Goal: Task Accomplishment & Management: Manage account settings

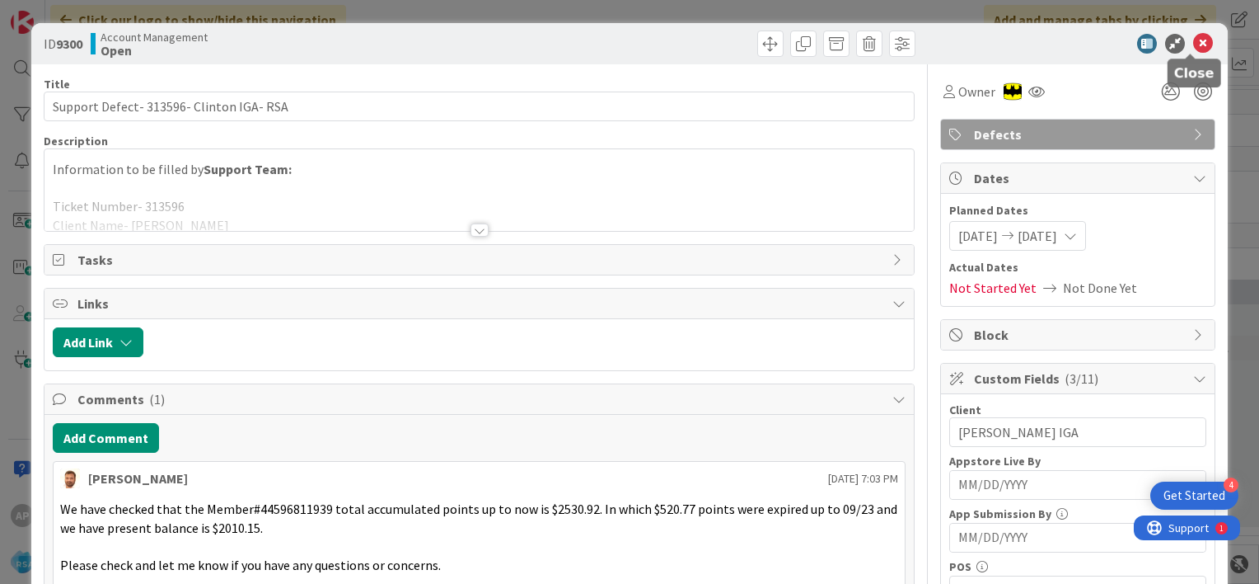
click at [1194, 38] on icon at bounding box center [1203, 44] width 20 height 20
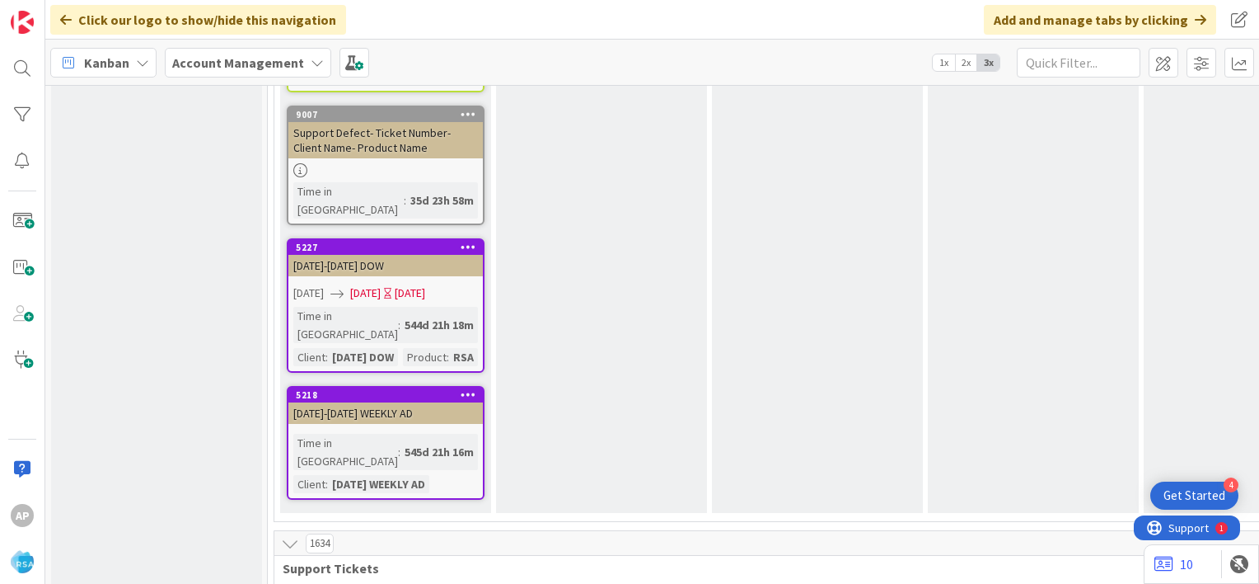
scroll to position [3153, 0]
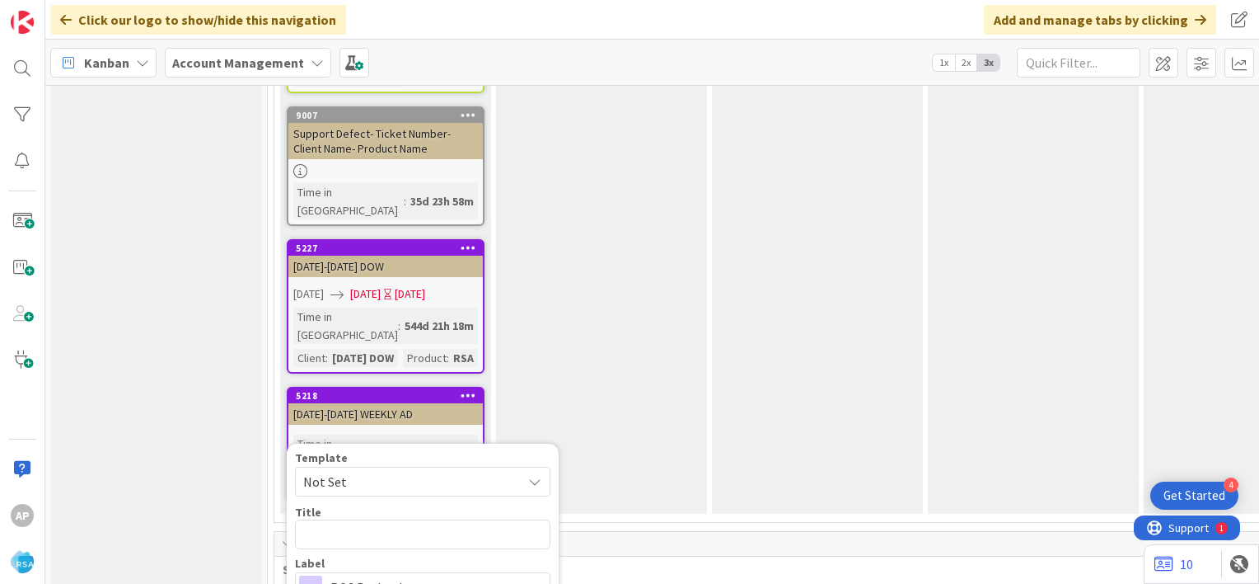
click at [501, 471] on span "Not Set" at bounding box center [406, 481] width 206 height 21
type textarea "x"
type textarea "Support Maintenance - Ticket Number-"
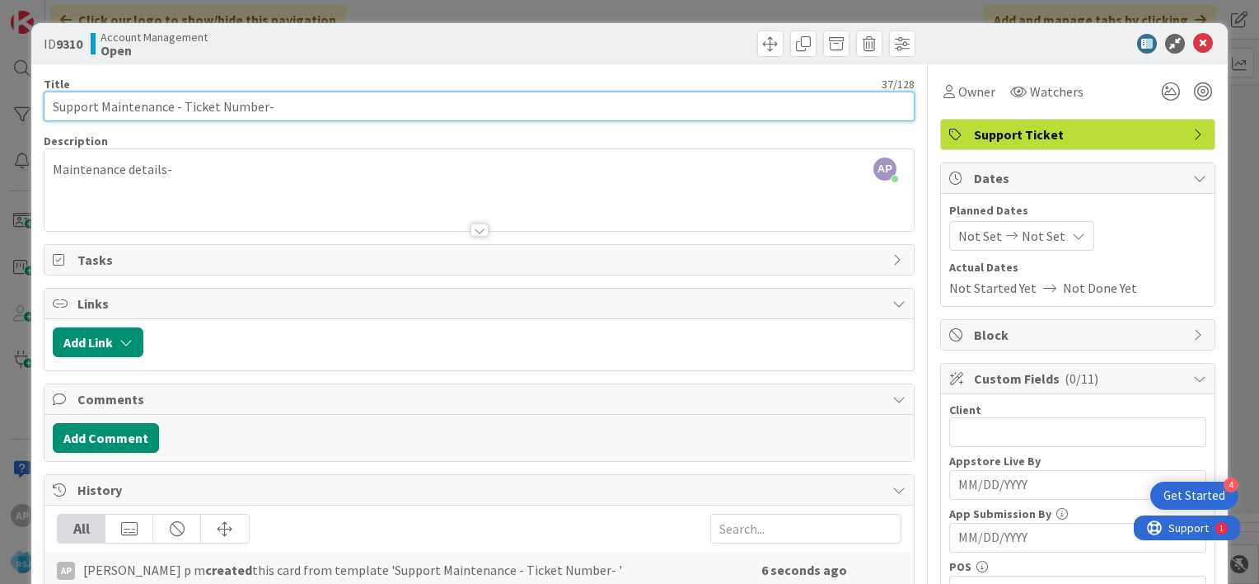
drag, startPoint x: 260, startPoint y: 103, endPoint x: 180, endPoint y: 103, distance: 80.8
click at [180, 103] on input "Support Maintenance - Ticket Number-" at bounding box center [479, 106] width 871 height 30
paste input "#313922"
click at [185, 107] on input "Support Maintenance - #313922-" at bounding box center [479, 106] width 871 height 30
click at [237, 107] on input "Support Maintenance - 313922-" at bounding box center [479, 106] width 871 height 30
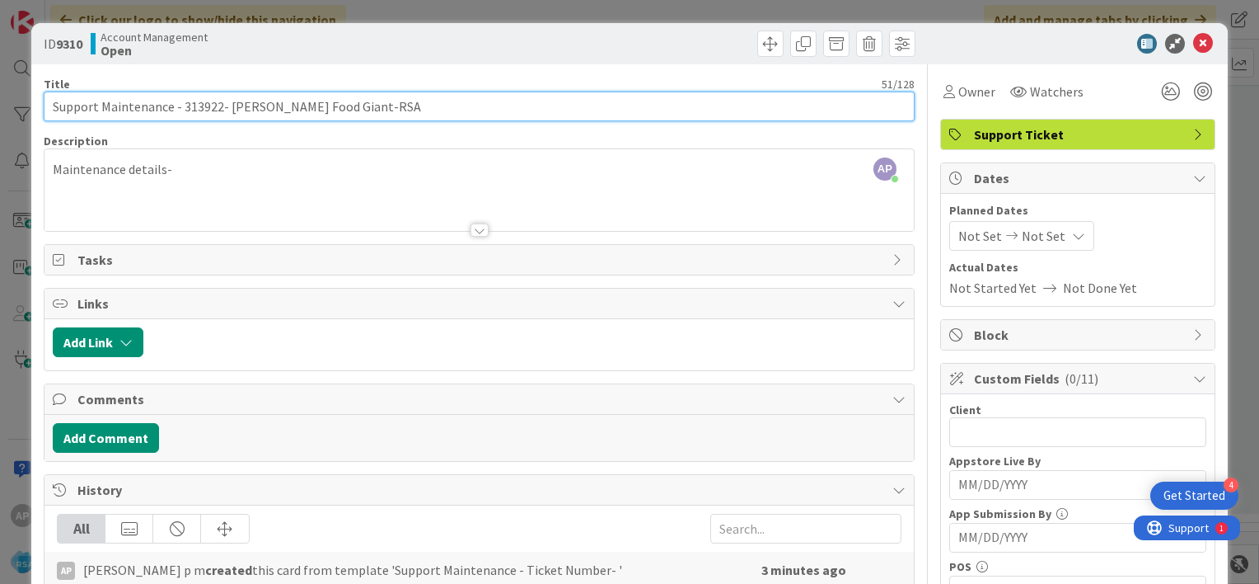
type input "Support Maintenance - 313922- [PERSON_NAME] Food Giant-RSA"
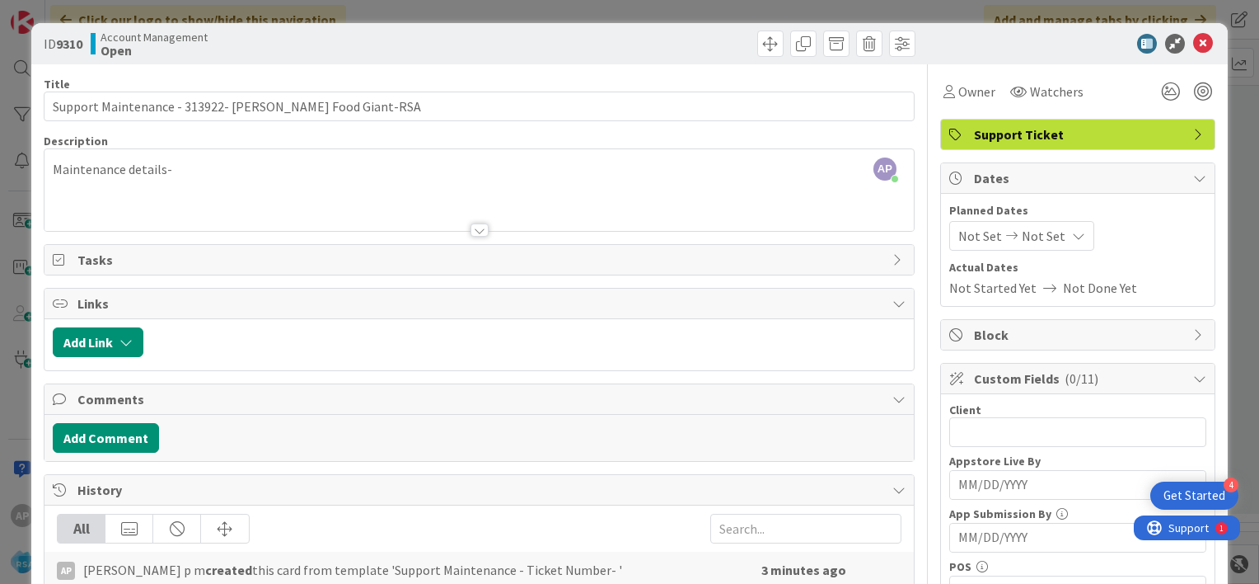
click at [965, 240] on span "Not Set" at bounding box center [981, 236] width 44 height 20
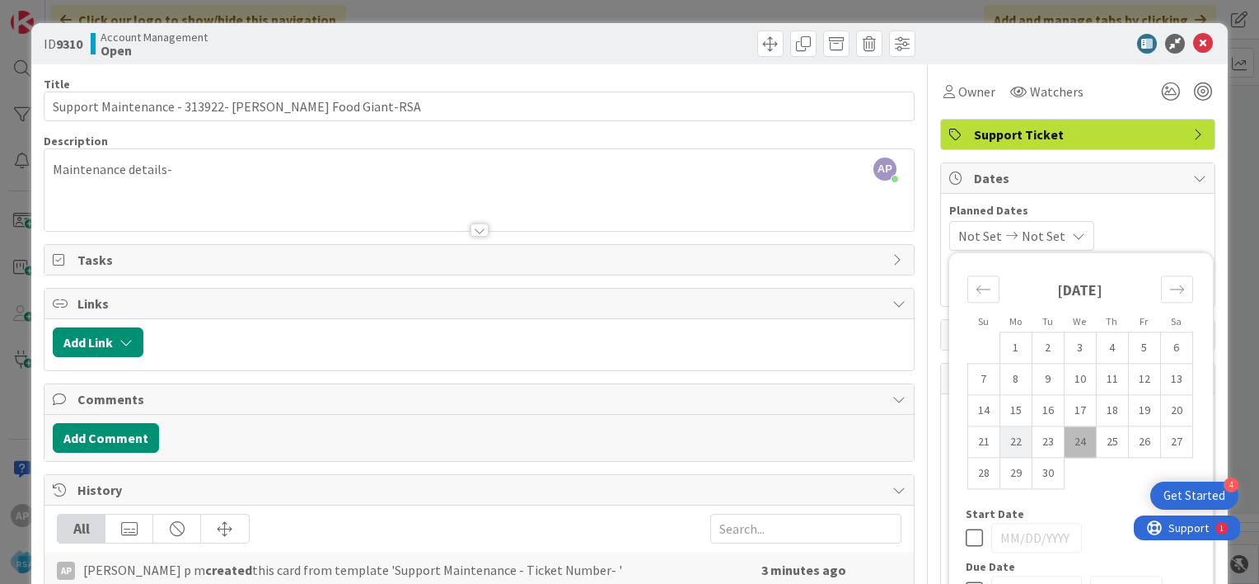
click at [1005, 438] on td "22" at bounding box center [1016, 441] width 32 height 31
type input "[DATE]"
click at [1062, 232] on span "Not Set" at bounding box center [1040, 236] width 44 height 20
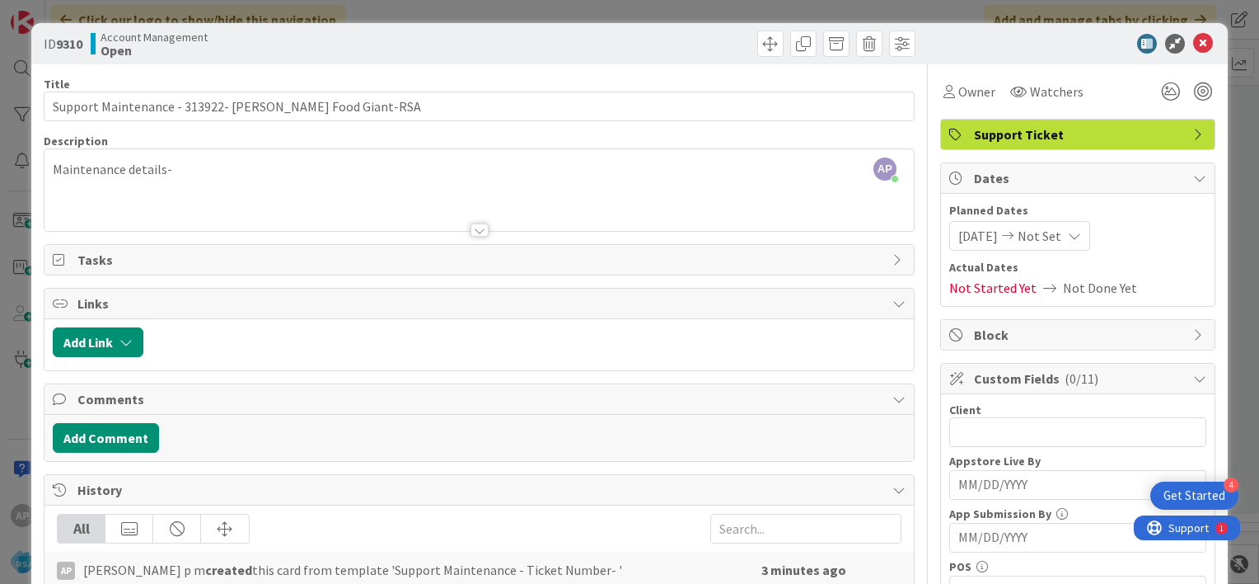
click at [1038, 236] on span "Not Set" at bounding box center [1040, 236] width 44 height 20
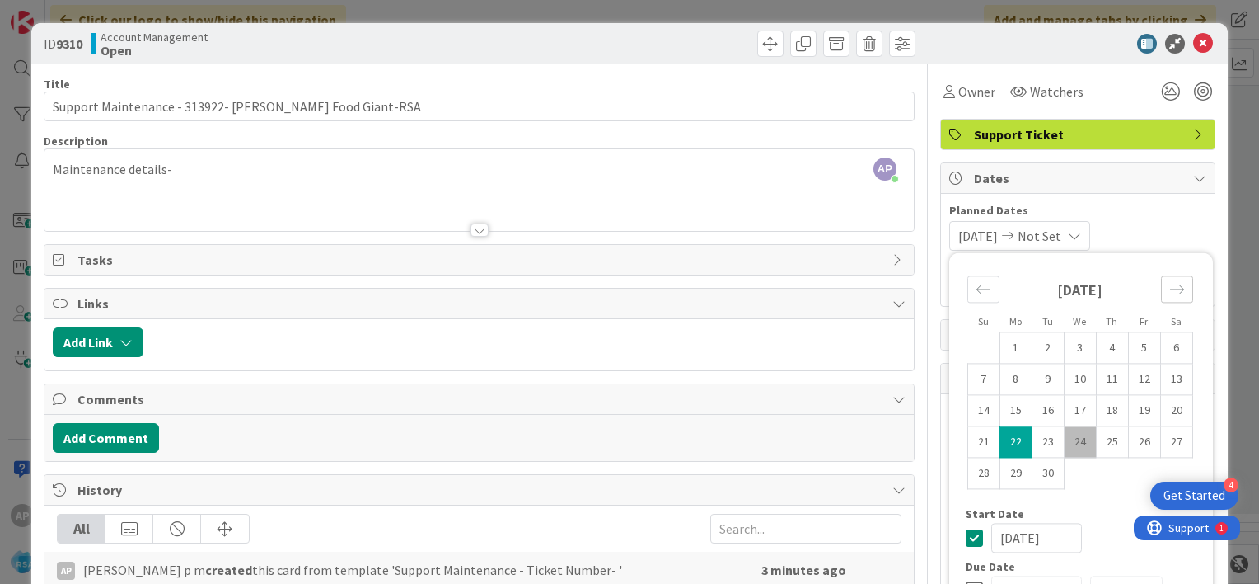
click at [1169, 287] on icon "Move forward to switch to the next month." at bounding box center [1177, 289] width 16 height 16
click at [1134, 349] on td "3" at bounding box center [1144, 347] width 32 height 31
type input "[DATE]"
click at [1137, 236] on div "[DATE] [DATE] Su Mo Tu We Th Fr Sa [DATE] 1 2 3 4 5 6 7 8 9 10 11 12 13 14 15 1…" at bounding box center [1077, 236] width 257 height 30
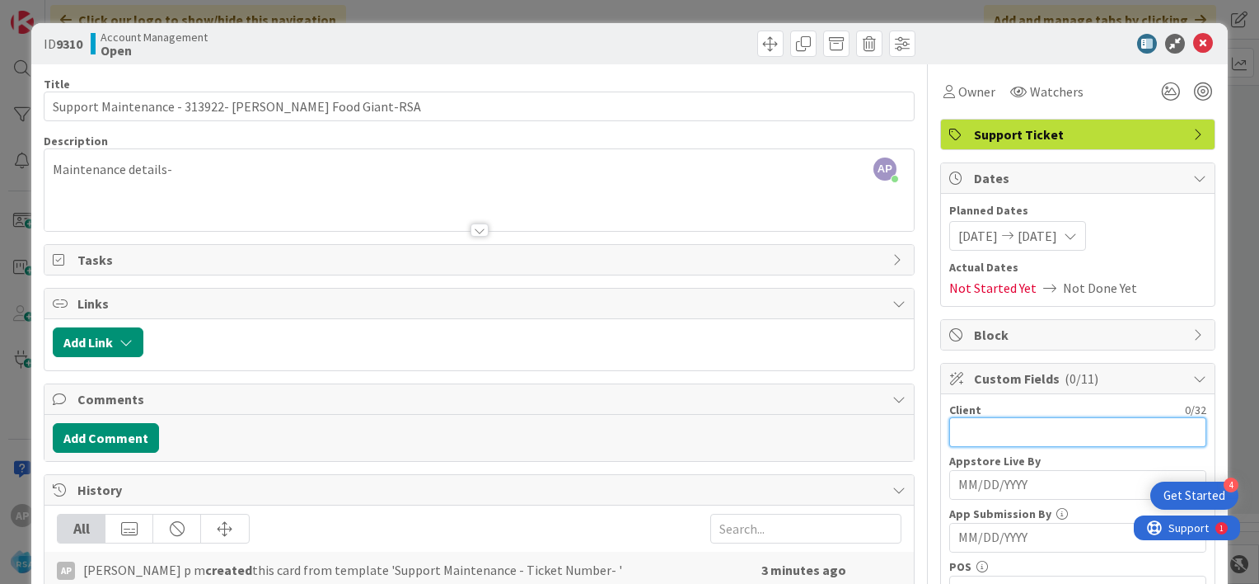
click at [957, 434] on input "text" at bounding box center [1077, 432] width 257 height 30
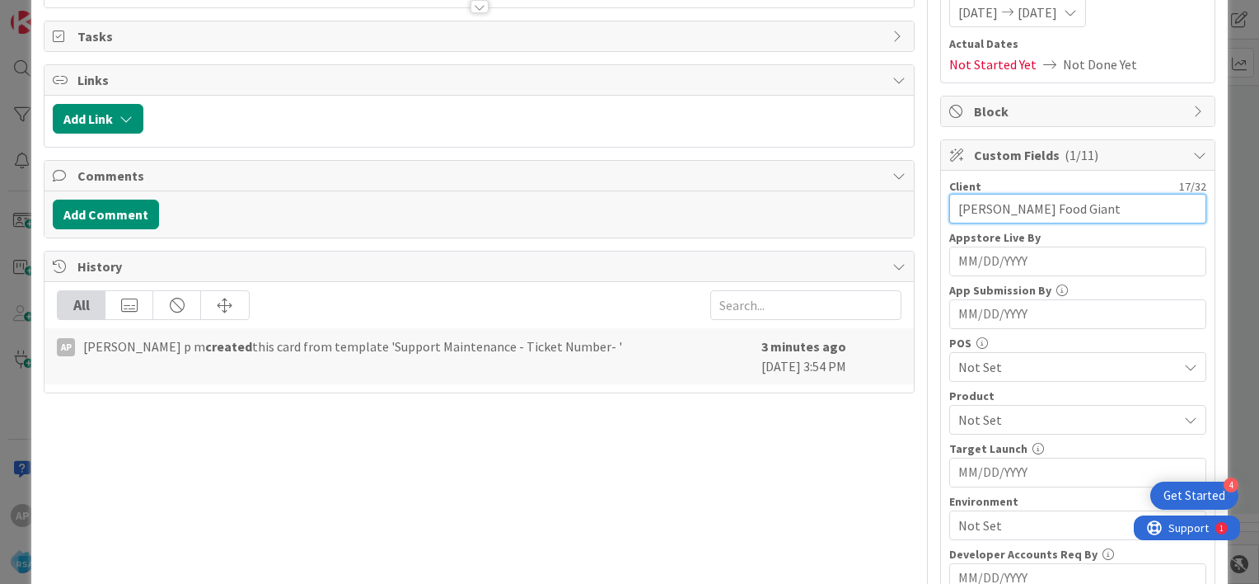
scroll to position [226, 0]
type input "[PERSON_NAME] Food Giant"
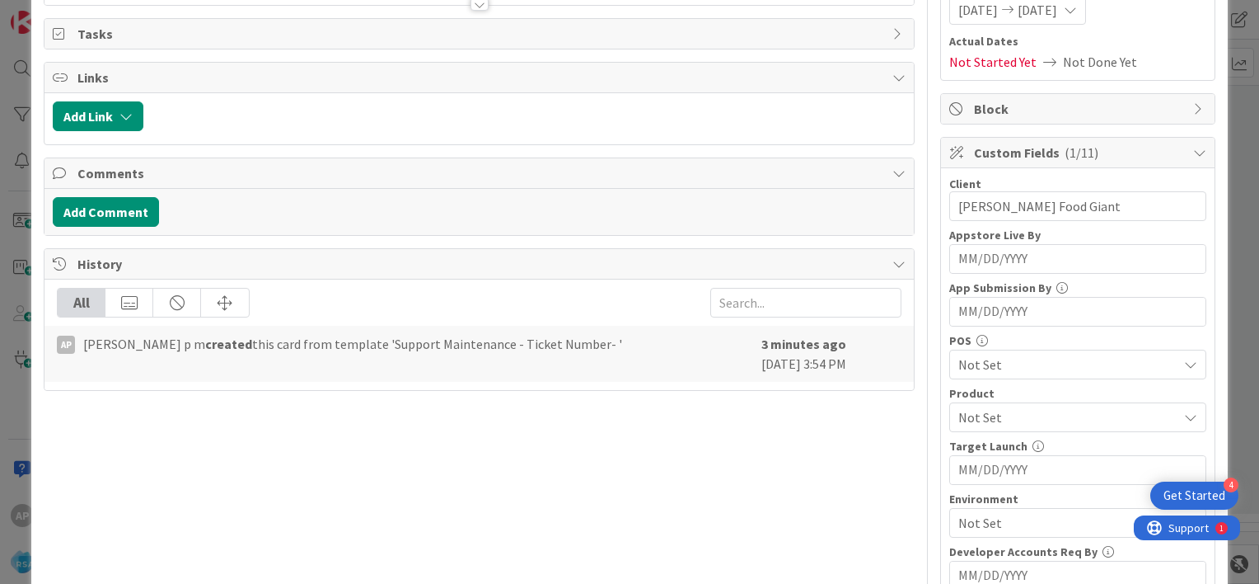
click at [962, 413] on span "Not Set" at bounding box center [1068, 417] width 219 height 20
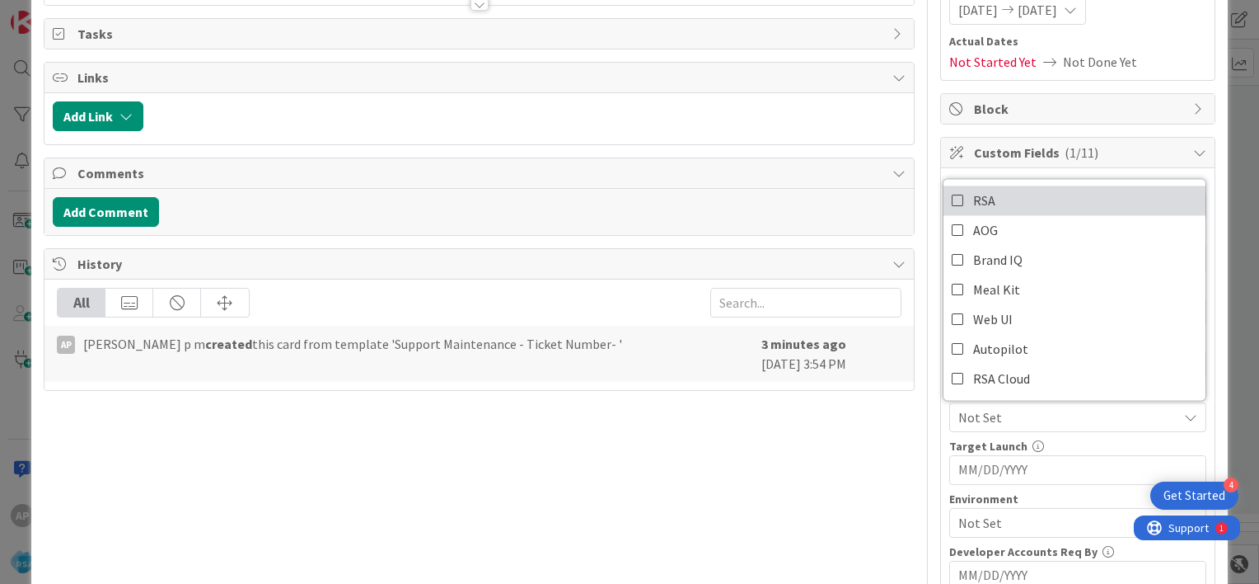
click at [952, 198] on icon at bounding box center [958, 200] width 13 height 25
click at [941, 435] on div "Client 17 / 32 [PERSON_NAME] Food Giant Appstore Live By Navigate forward to in…" at bounding box center [1078, 462] width 274 height 588
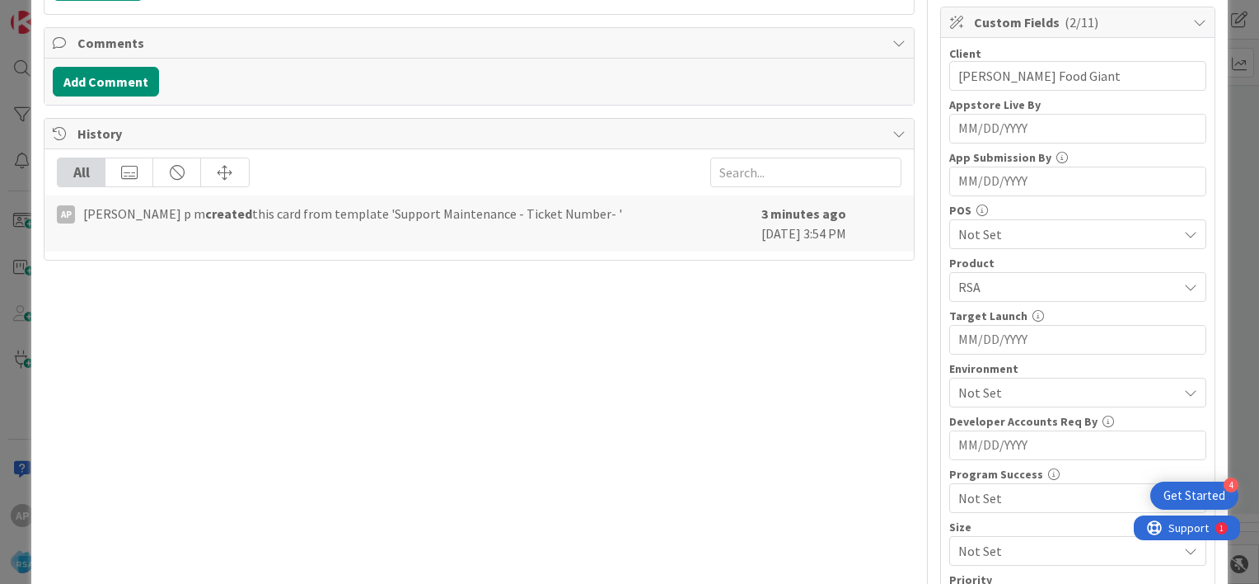
scroll to position [363, 0]
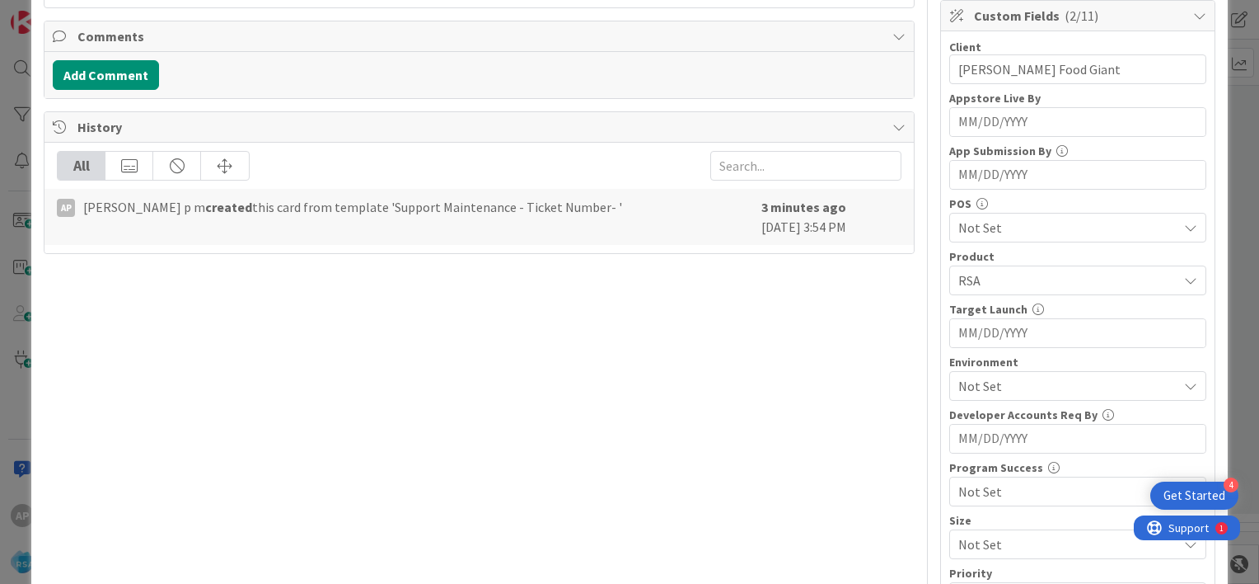
click at [974, 379] on span "Not Set" at bounding box center [1068, 386] width 219 height 20
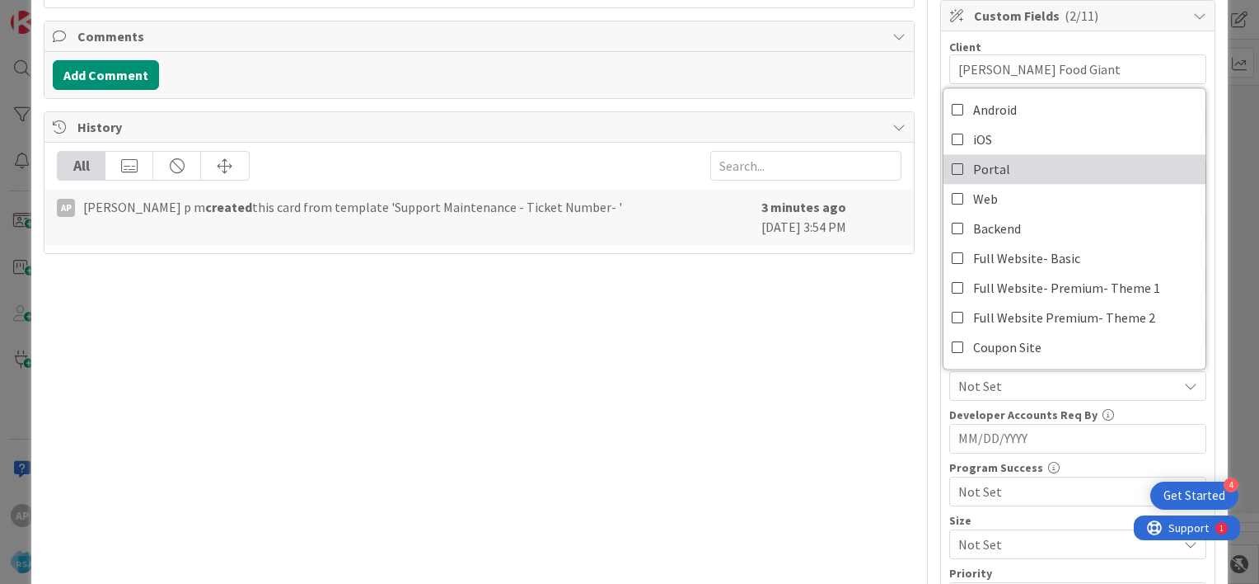
click at [952, 166] on icon at bounding box center [958, 169] width 13 height 25
click at [916, 288] on div "Title 51 / 128 Support Maintenance - 313922- [PERSON_NAME] Food Giant-RSA Descr…" at bounding box center [630, 255] width 1172 height 1107
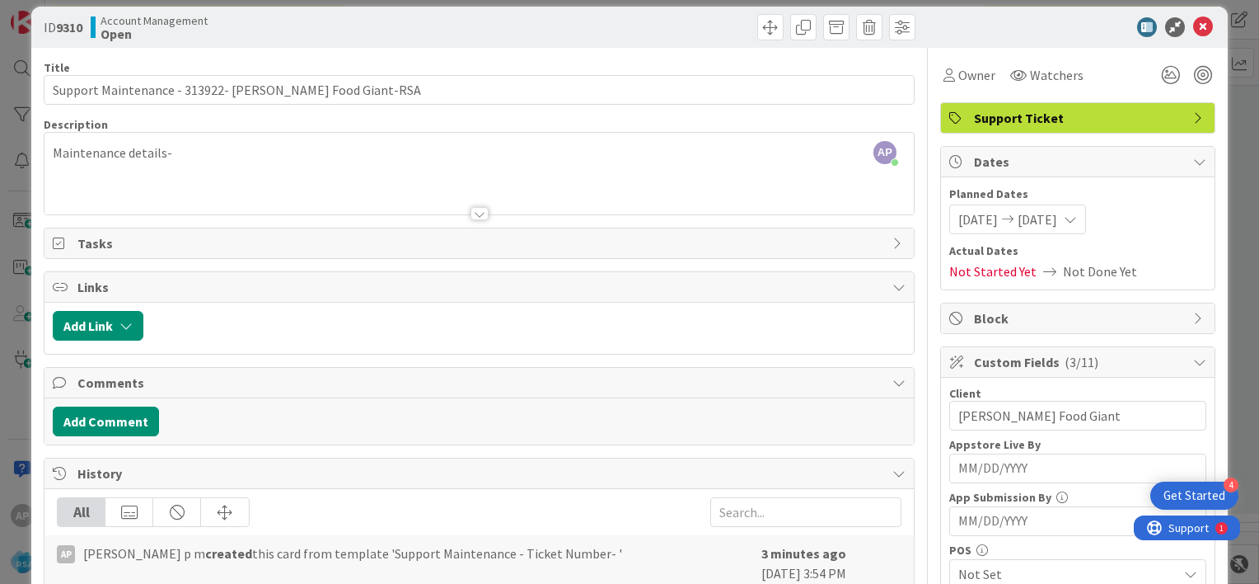
scroll to position [0, 0]
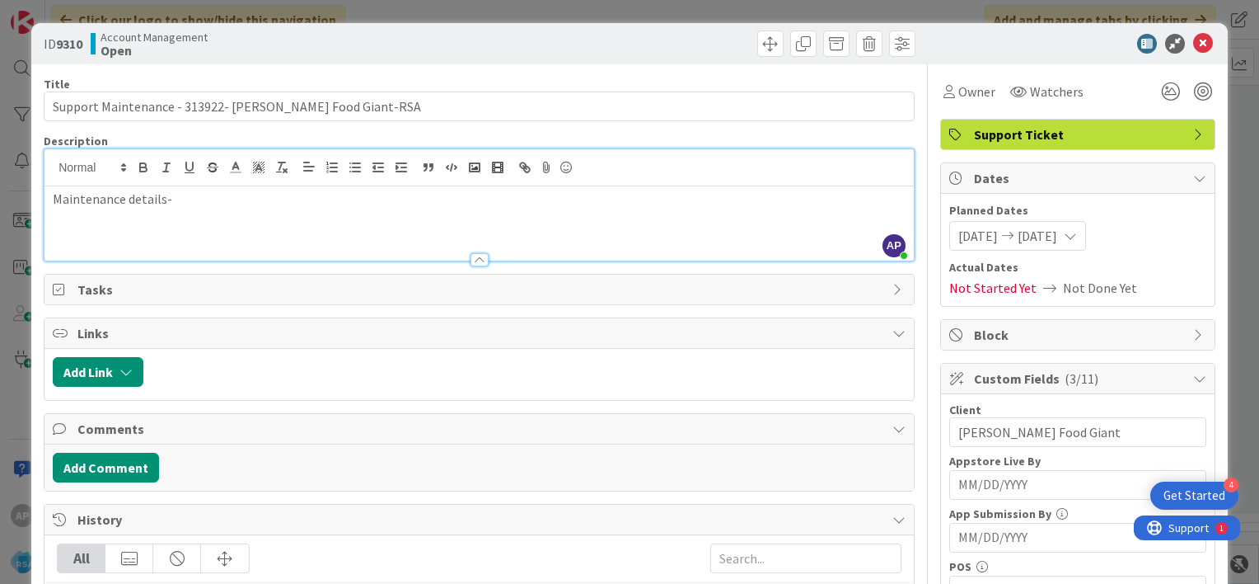
click at [195, 178] on div "AP [PERSON_NAME] p m joined 3 m ago Maintenance details-" at bounding box center [479, 204] width 869 height 111
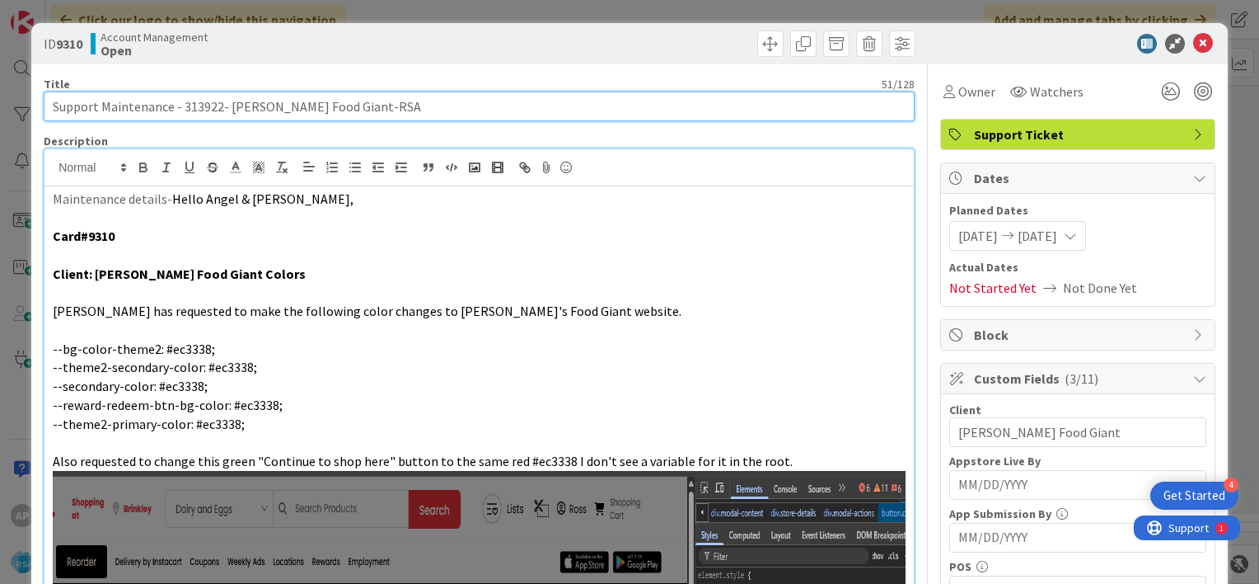
drag, startPoint x: 102, startPoint y: 105, endPoint x: 333, endPoint y: 121, distance: 231.3
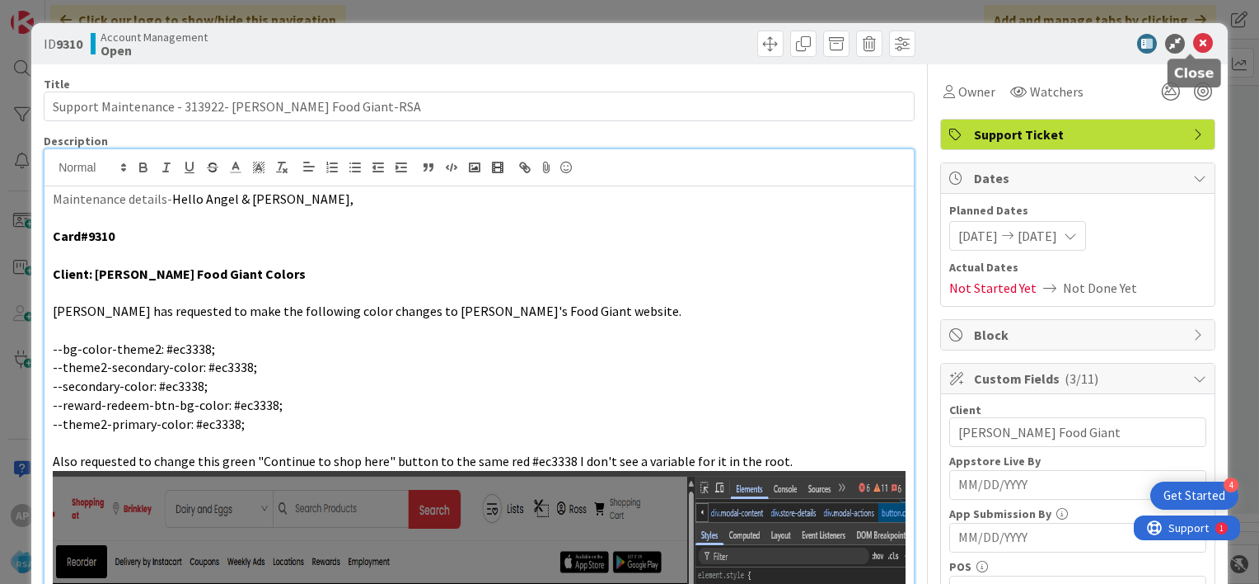
click at [1193, 45] on icon at bounding box center [1203, 44] width 20 height 20
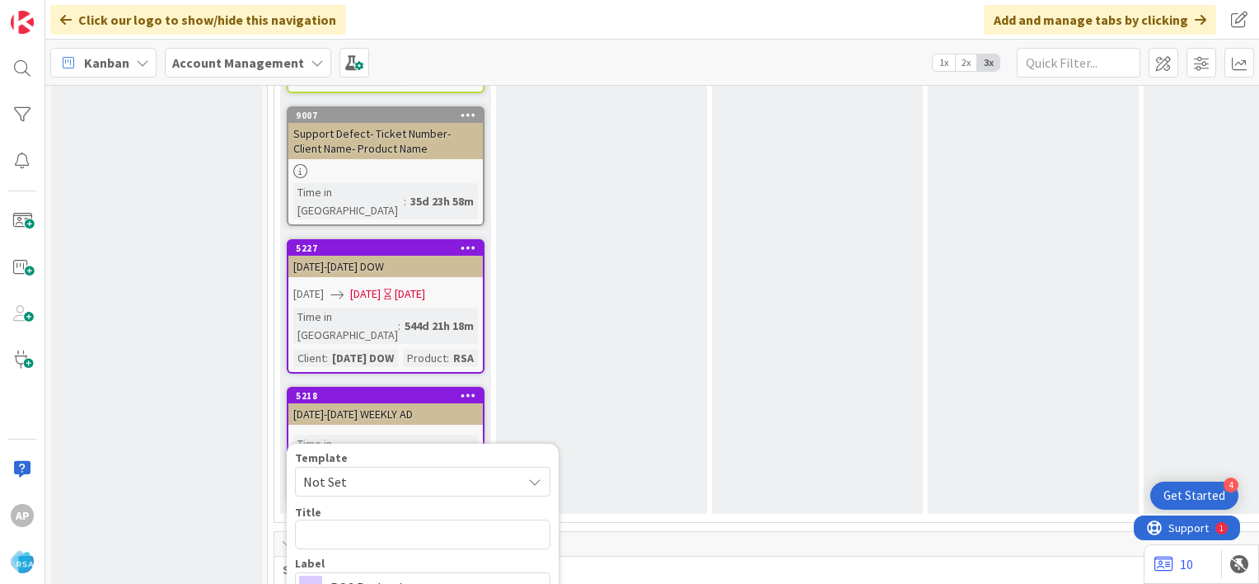
click at [359, 471] on span "Not Set" at bounding box center [406, 481] width 206 height 21
type textarea "x"
type textarea "Support Maintenance - Ticket Number-"
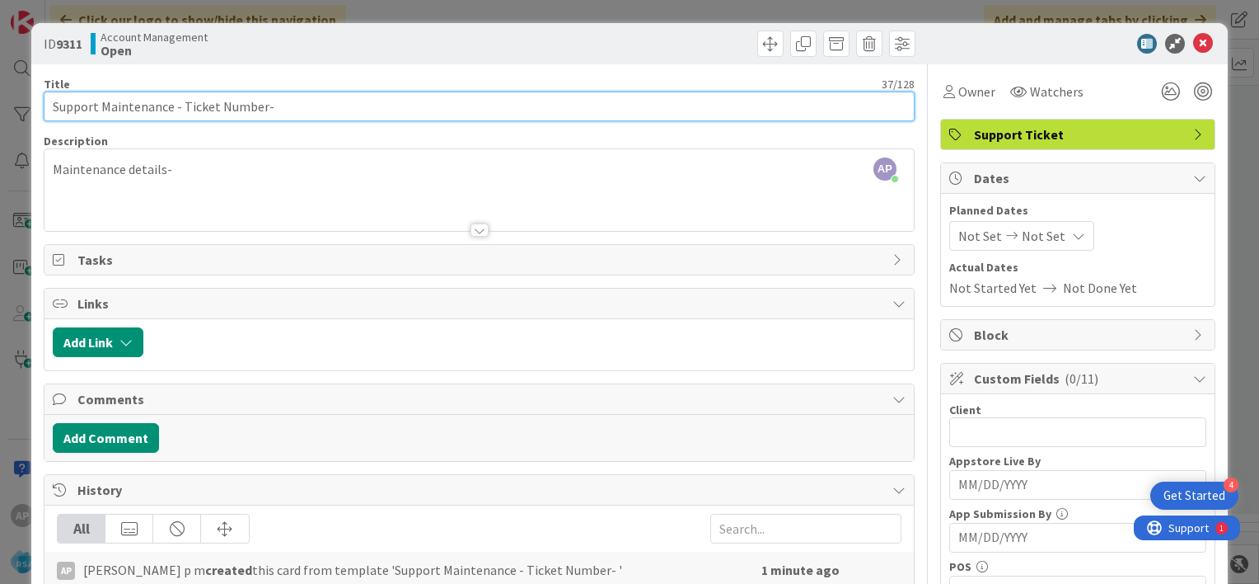
click at [258, 102] on input "Support Maintenance - Ticket Number-" at bounding box center [479, 106] width 871 height 30
drag, startPoint x: 260, startPoint y: 105, endPoint x: 182, endPoint y: 105, distance: 78.3
click at [182, 105] on input "Support Maintenance - Ticket Number-" at bounding box center [479, 106] width 871 height 30
paste input "#313960"
click at [187, 107] on input "Support Maintenance - #313960-" at bounding box center [479, 106] width 871 height 30
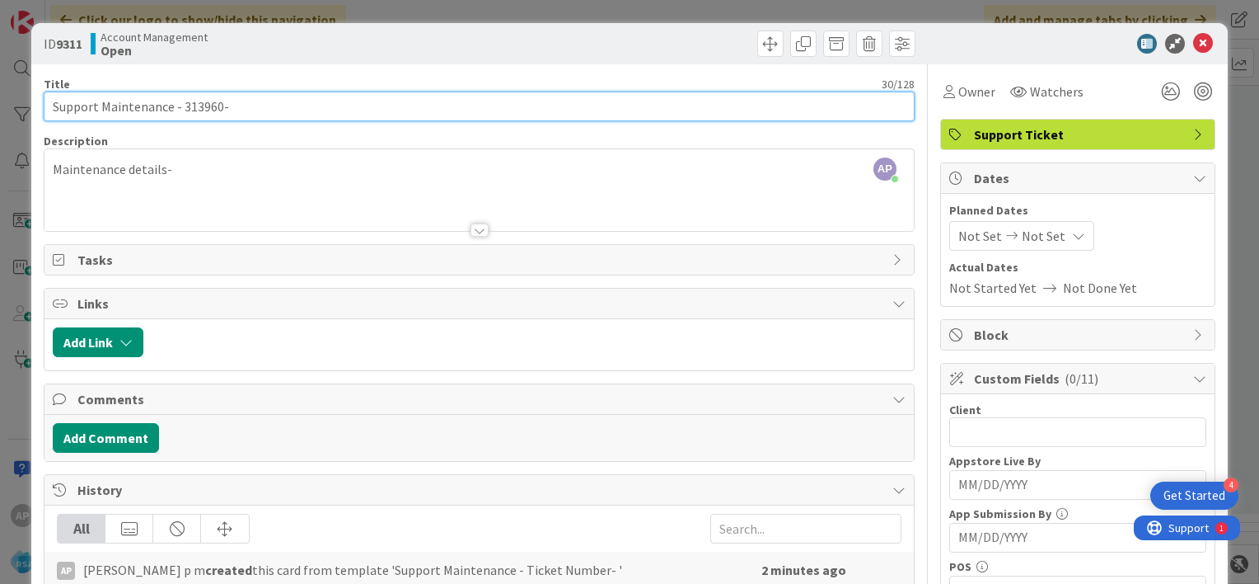
click at [274, 104] on input "Support Maintenance - 313960-" at bounding box center [479, 106] width 871 height 30
type input "Support Maintenance - 313960-"
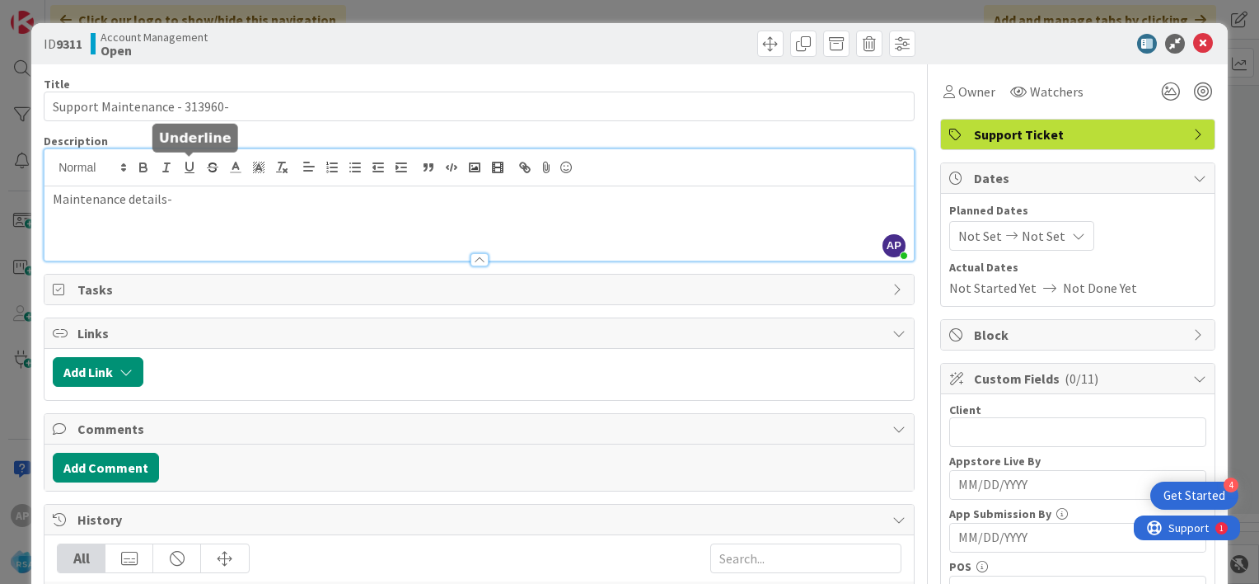
click at [192, 172] on div "AP [PERSON_NAME] p m joined 2 m ago Maintenance details-" at bounding box center [479, 204] width 869 height 111
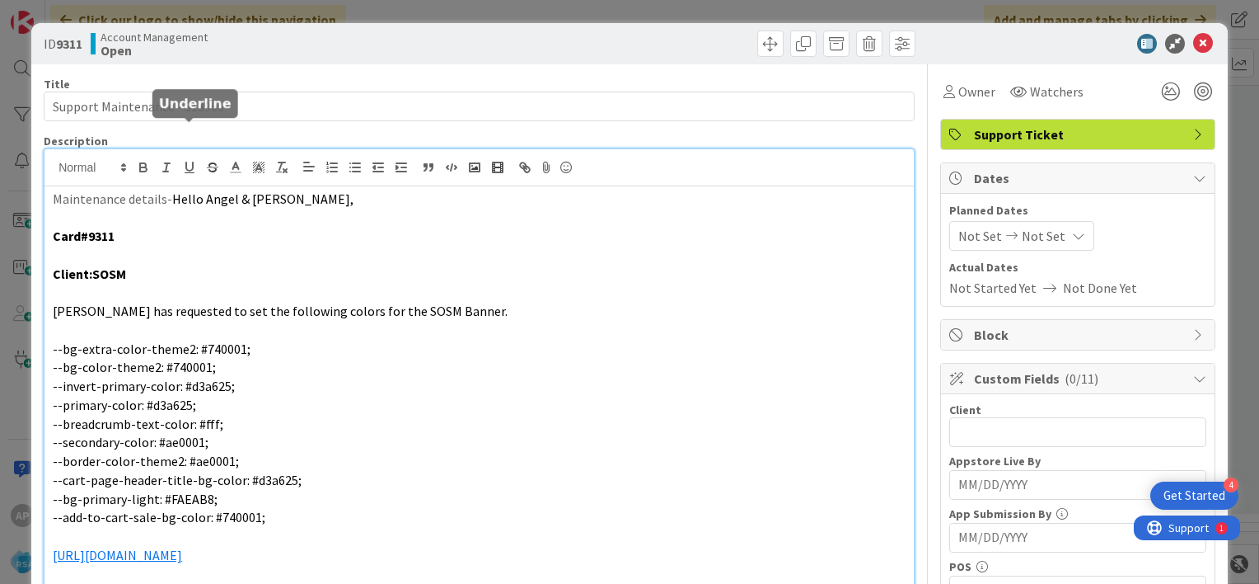
scroll to position [34, 0]
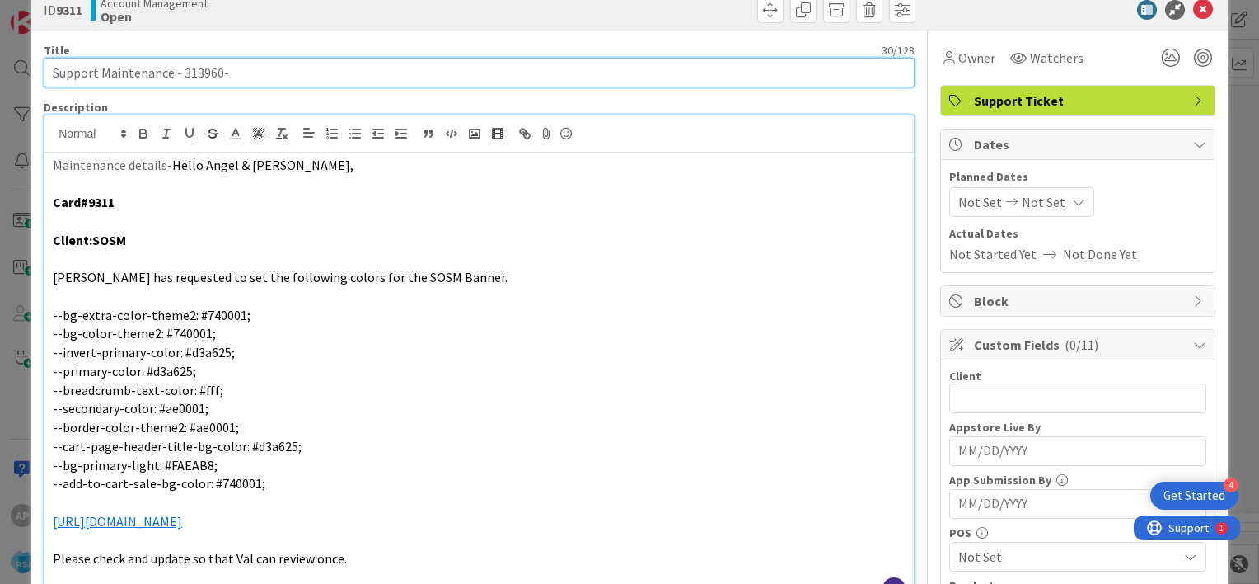
click at [233, 69] on input "Support Maintenance - 313960-" at bounding box center [479, 73] width 871 height 30
type input "Support Maintenance - 313960- SOSM-RSA"
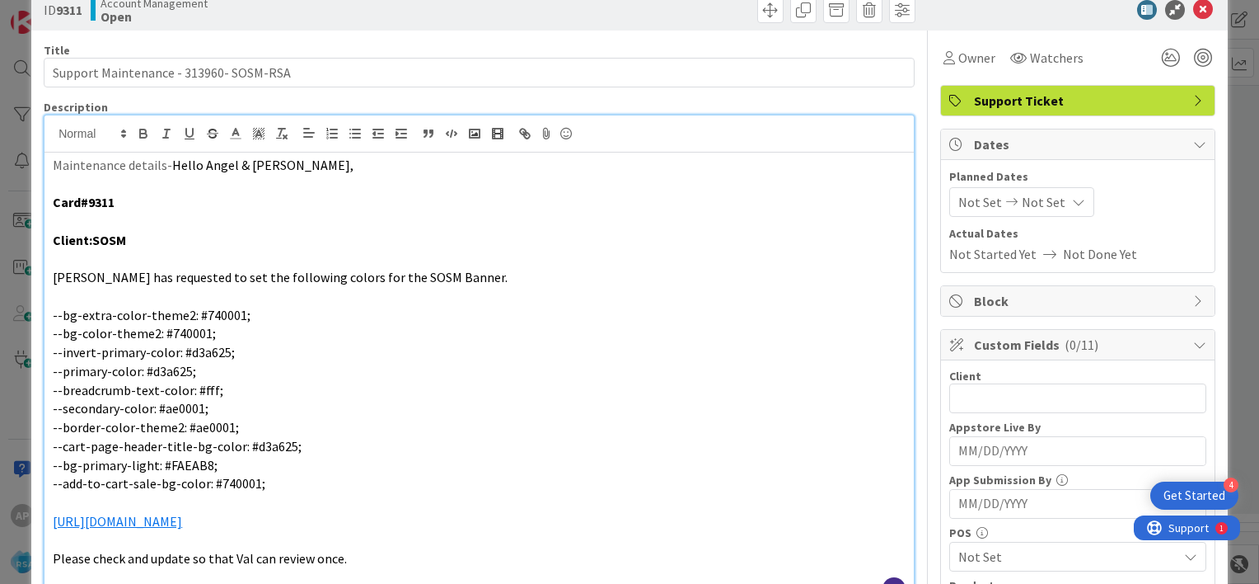
click at [959, 199] on span "Not Set" at bounding box center [981, 202] width 44 height 20
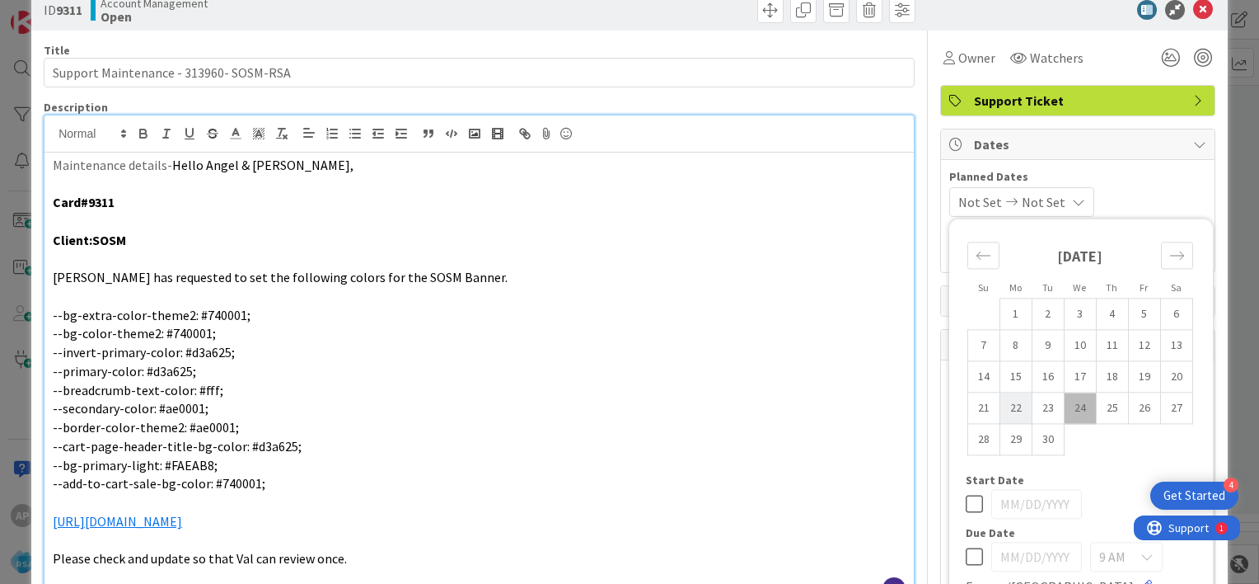
click at [1000, 405] on td "22" at bounding box center [1016, 407] width 32 height 31
type input "[DATE]"
click at [1170, 248] on icon "Move forward to switch to the next month." at bounding box center [1177, 255] width 16 height 16
click at [1134, 312] on td "3" at bounding box center [1144, 313] width 32 height 31
type input "[DATE]"
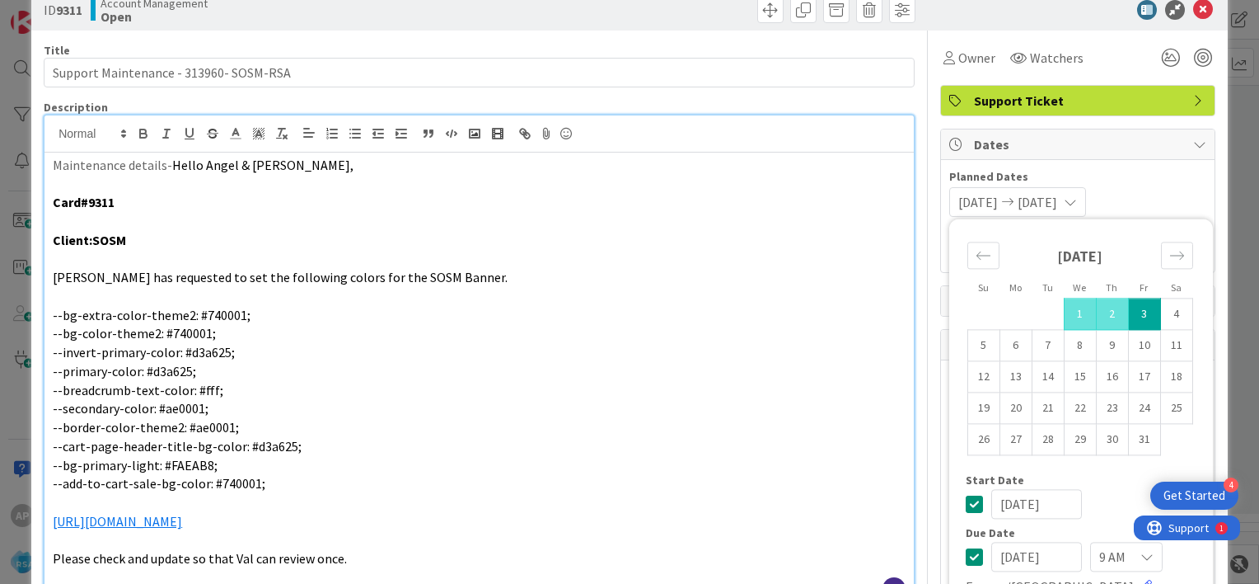
drag, startPoint x: 1134, startPoint y: 312, endPoint x: 930, endPoint y: 221, distance: 223.6
click at [941, 221] on div "Planned Dates [DATE] [DATE] Su Mo Tu We Th Fr Sa [DATE] 1 2 3 4 5 6 7 8 9 10 11…" at bounding box center [1078, 216] width 274 height 112
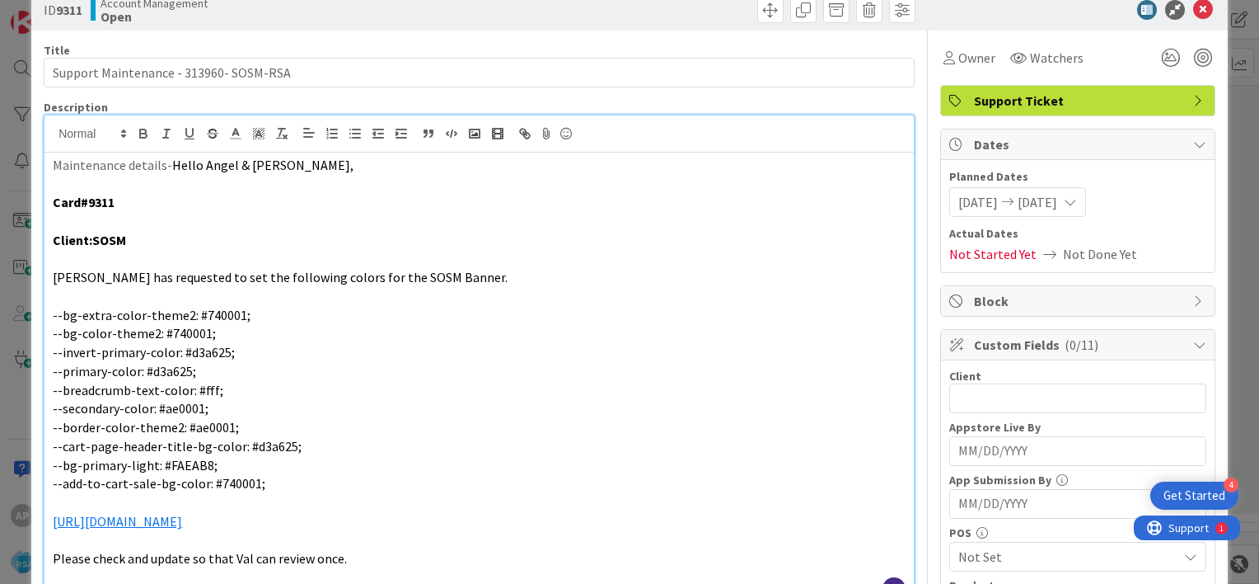
scroll to position [92, 0]
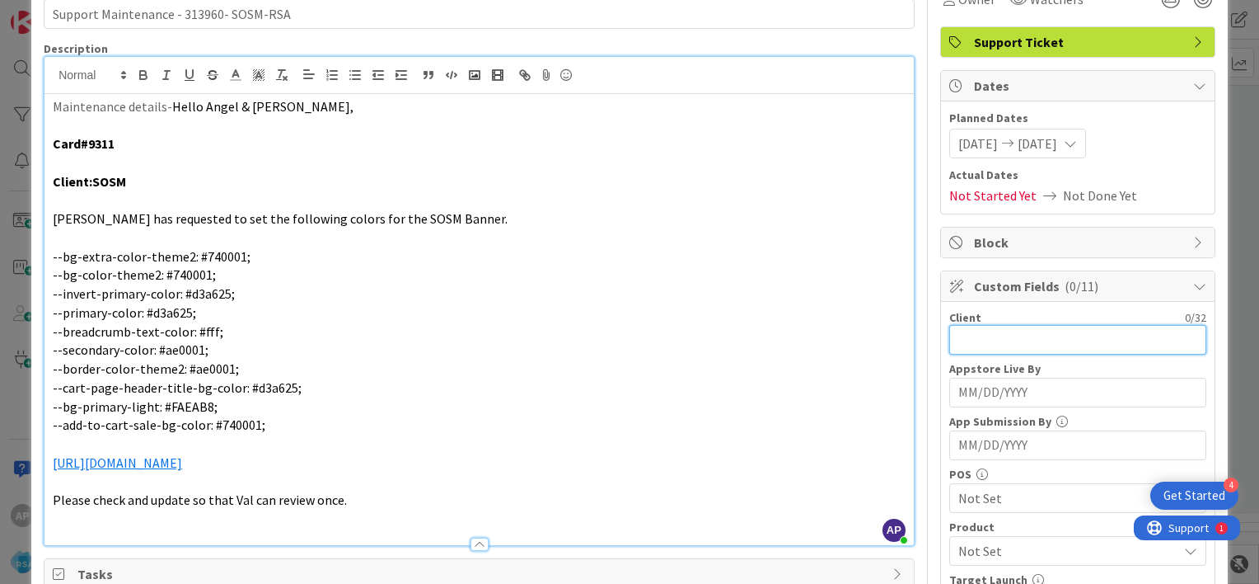
click at [964, 348] on input "text" at bounding box center [1077, 340] width 257 height 30
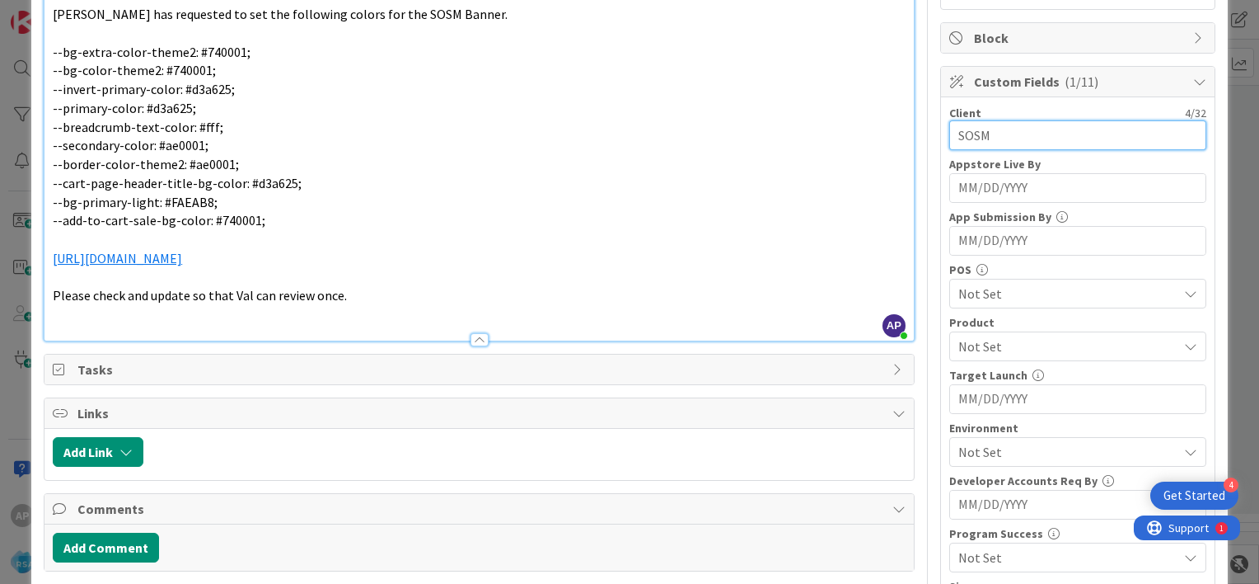
type input "SOSM"
click at [990, 341] on span "Not Set" at bounding box center [1068, 346] width 219 height 20
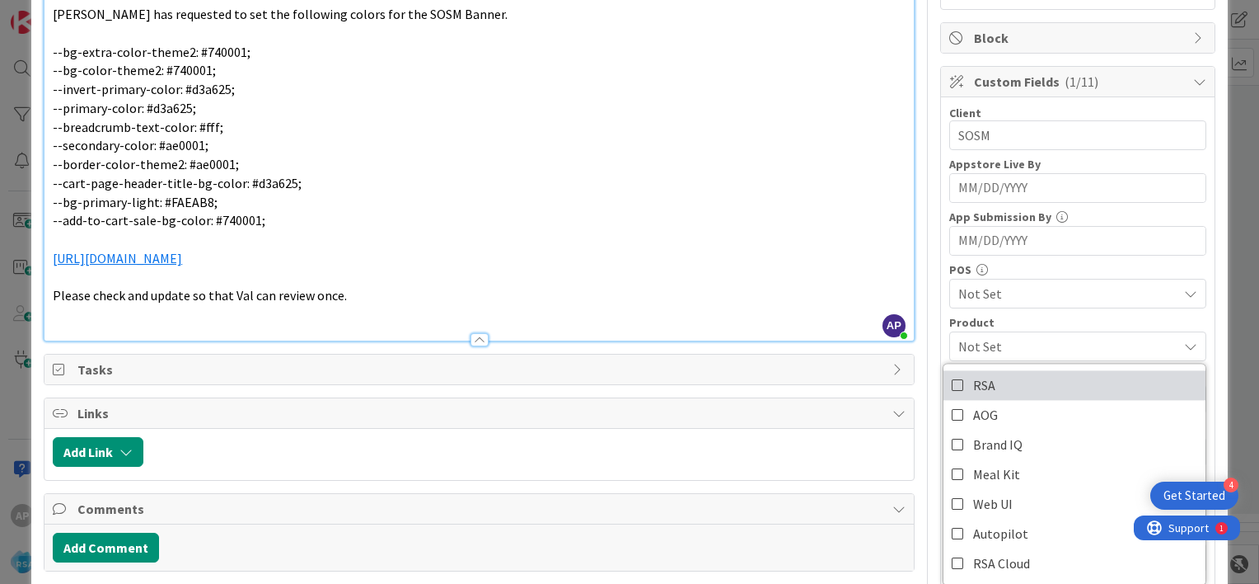
click at [952, 382] on icon at bounding box center [958, 385] width 13 height 25
click at [941, 332] on div "Client 4 / 32 SOSM Appstore Live By Navigate forward to interact with the calen…" at bounding box center [1078, 391] width 274 height 588
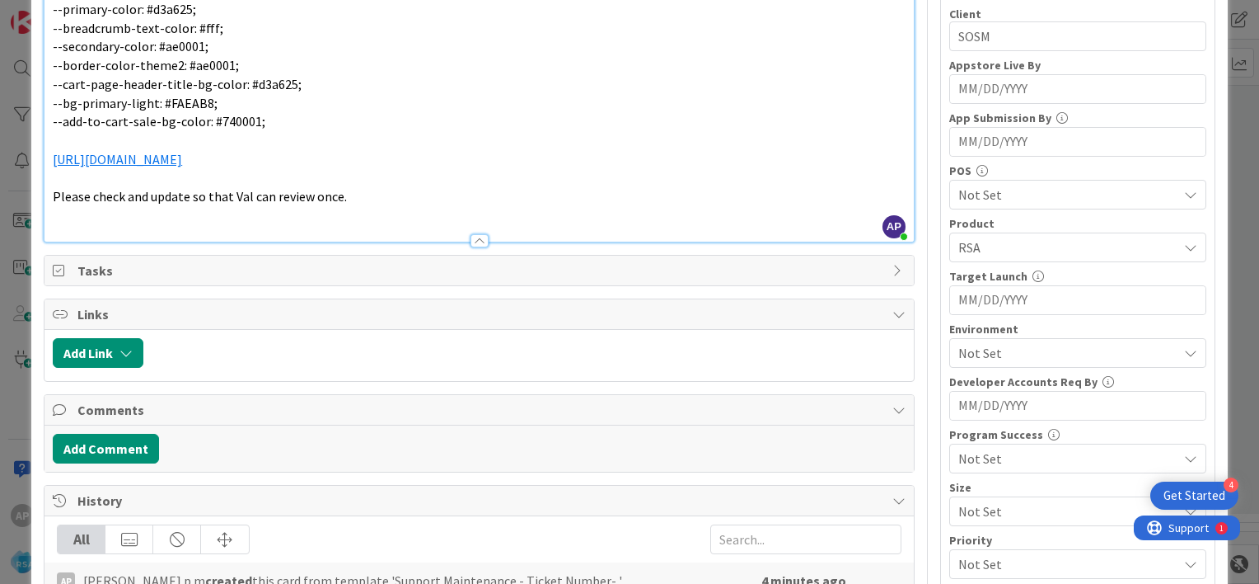
scroll to position [397, 0]
click at [963, 349] on span "Not Set" at bounding box center [1068, 351] width 219 height 20
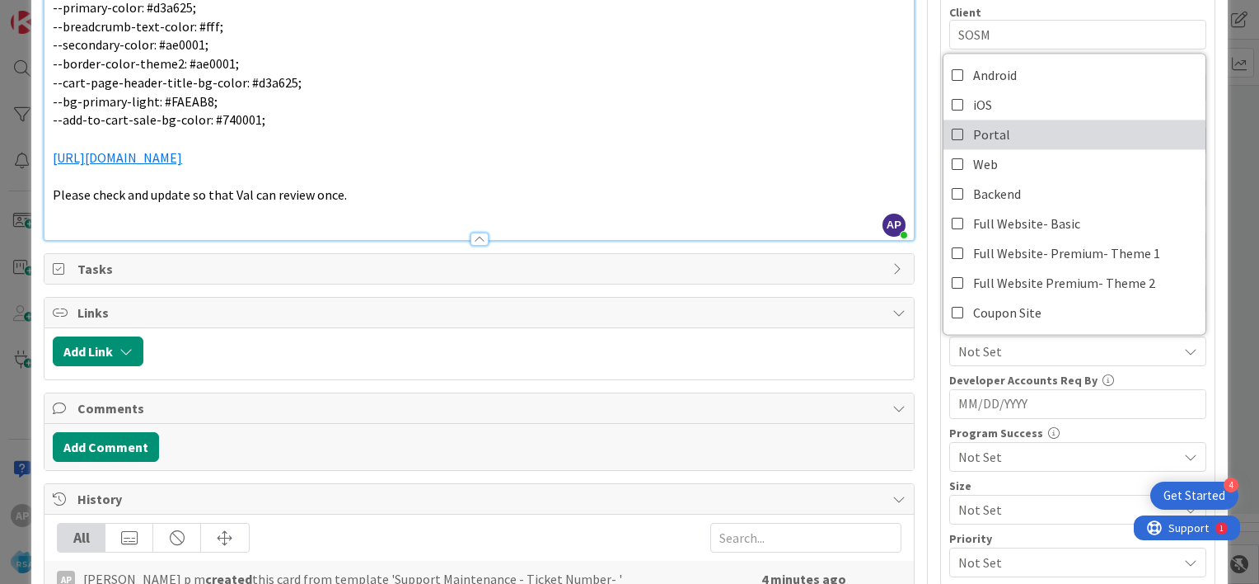
click at [952, 129] on icon at bounding box center [958, 134] width 13 height 25
click at [941, 346] on div "Client 4 / 32 SOSM Appstore Live By Navigate forward to interact with the calen…" at bounding box center [1078, 291] width 274 height 588
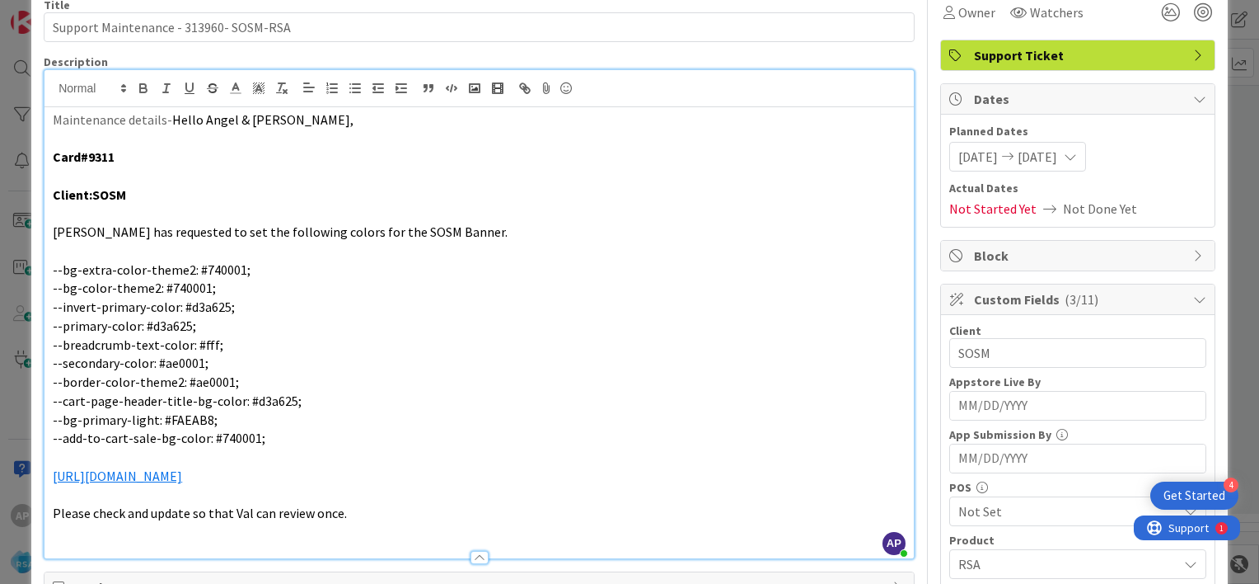
scroll to position [0, 0]
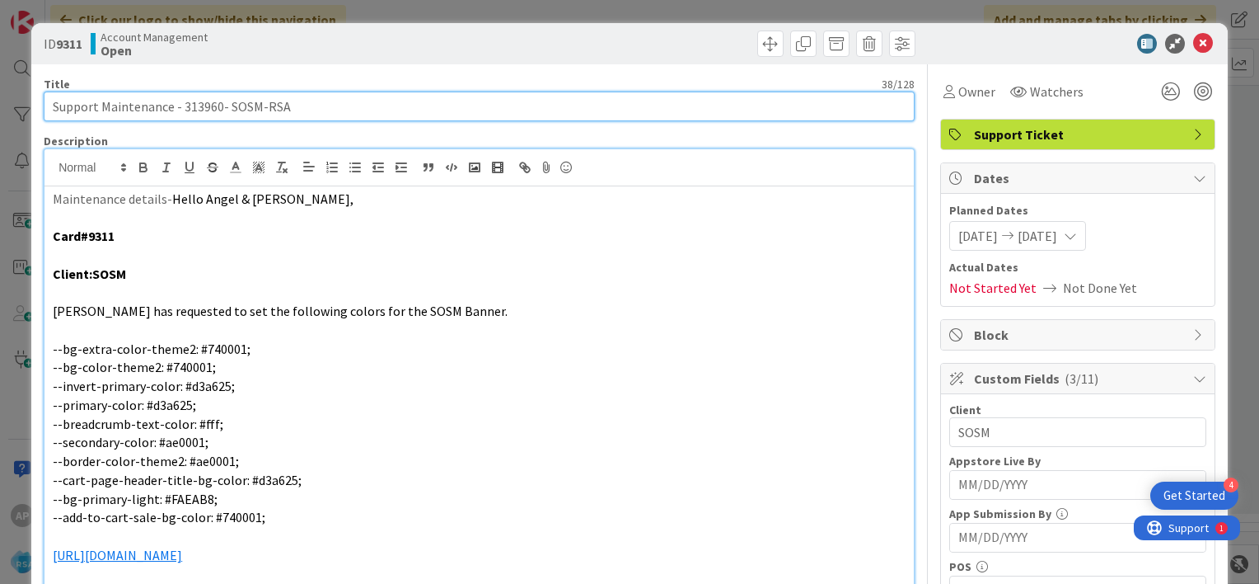
drag, startPoint x: 103, startPoint y: 105, endPoint x: 257, endPoint y: 113, distance: 154.3
click at [257, 113] on input "Support Maintenance - 313960- SOSM-RSA" at bounding box center [479, 106] width 871 height 30
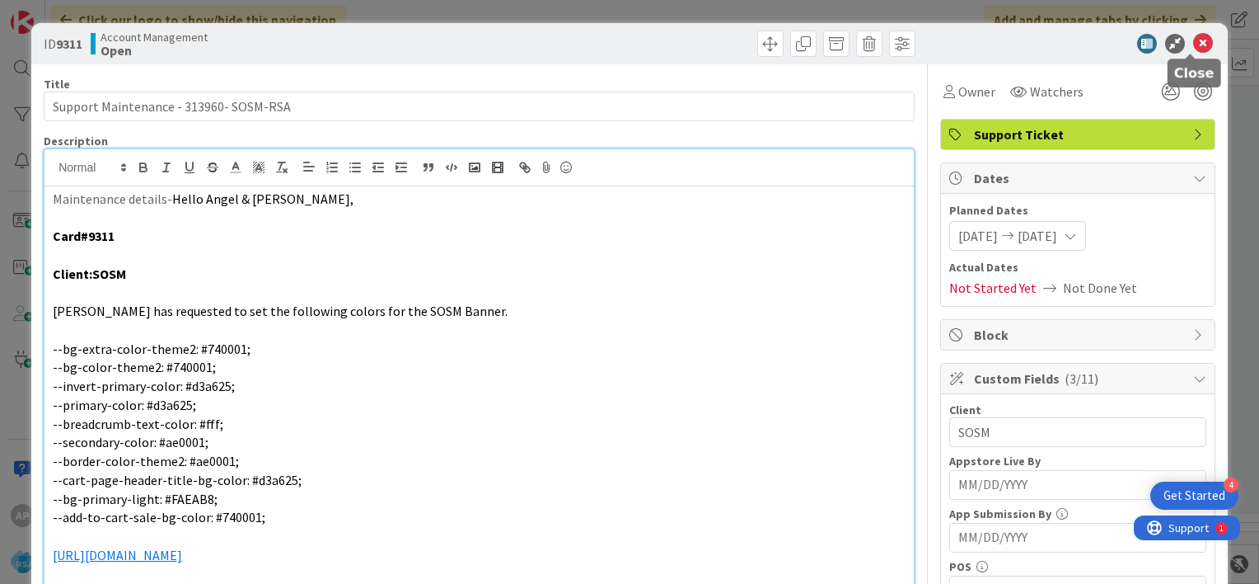
click at [1193, 43] on icon at bounding box center [1203, 44] width 20 height 20
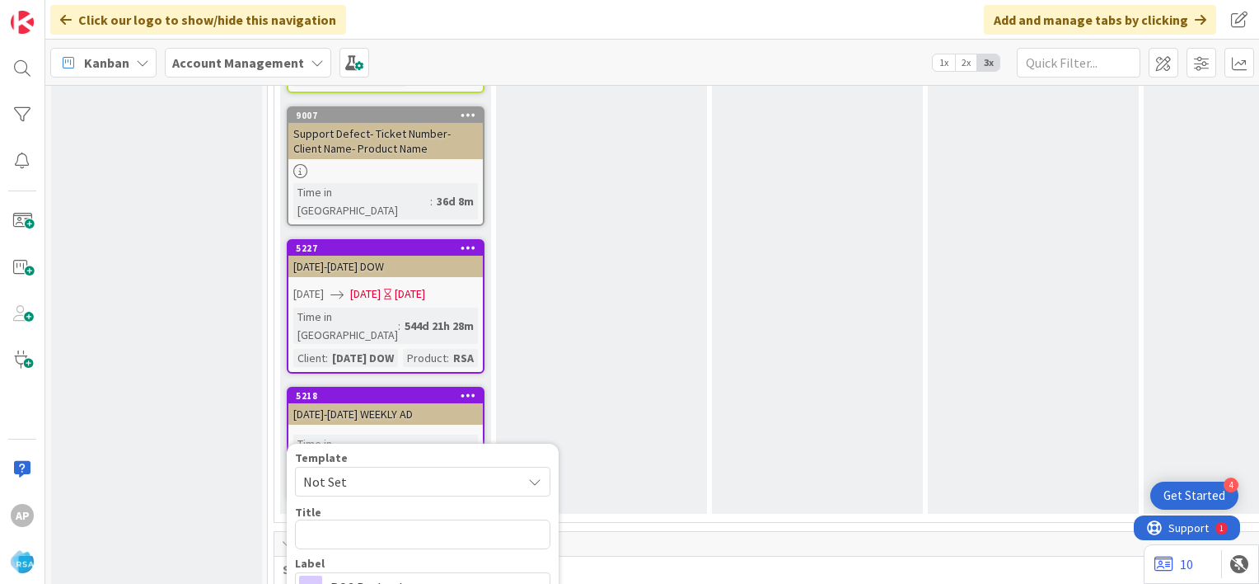
click at [377, 471] on span "Not Set" at bounding box center [406, 481] width 206 height 21
type textarea "x"
type textarea "Support Maintenance - Ticket Number-"
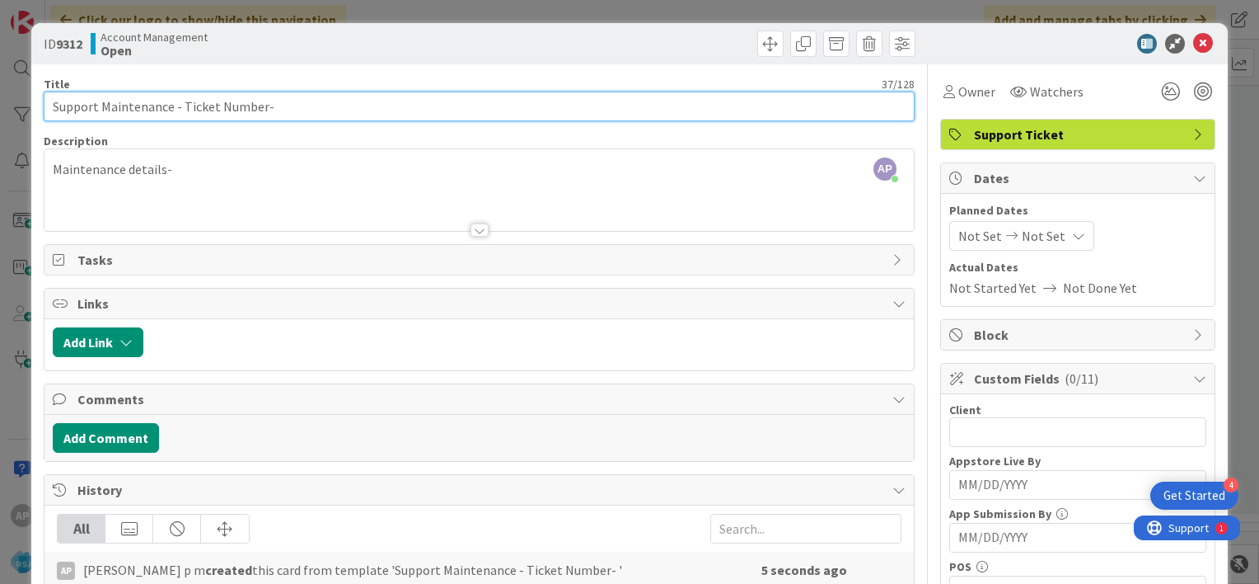
drag, startPoint x: 183, startPoint y: 105, endPoint x: 260, endPoint y: 111, distance: 77.7
click at [260, 111] on input "Support Maintenance - Ticket Number-" at bounding box center [479, 106] width 871 height 30
paste input "#313925"
click at [185, 105] on input "Support Maintenance - #313925-" at bounding box center [479, 106] width 871 height 30
click at [244, 110] on input "Support Maintenance - 313925-" at bounding box center [479, 106] width 871 height 30
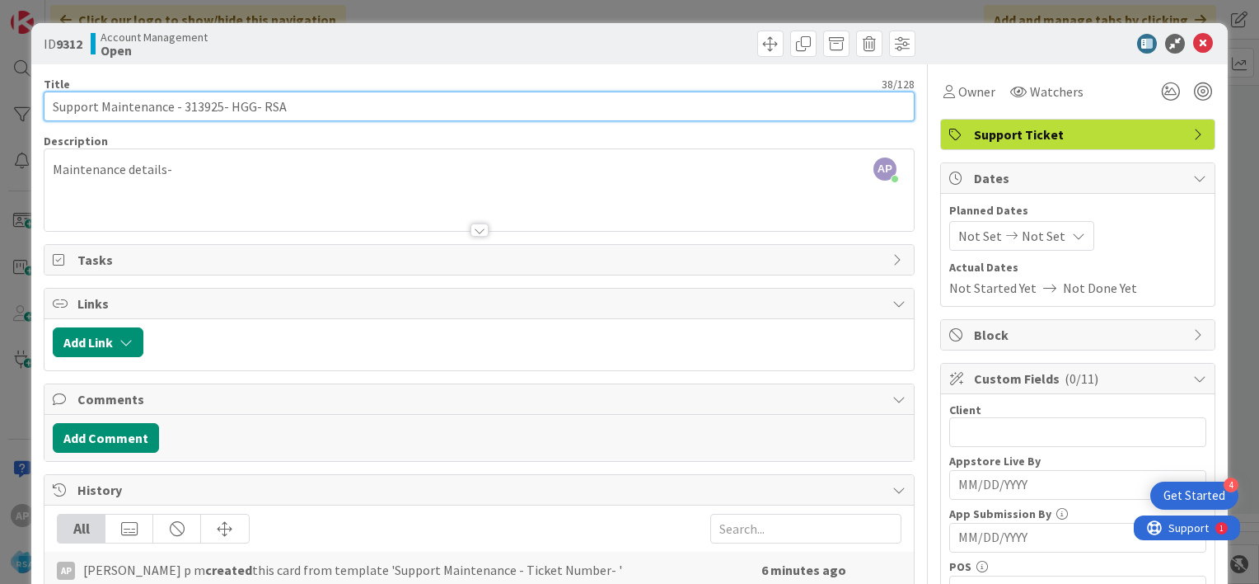
type input "Support Maintenance - 313925- HGG- RSA"
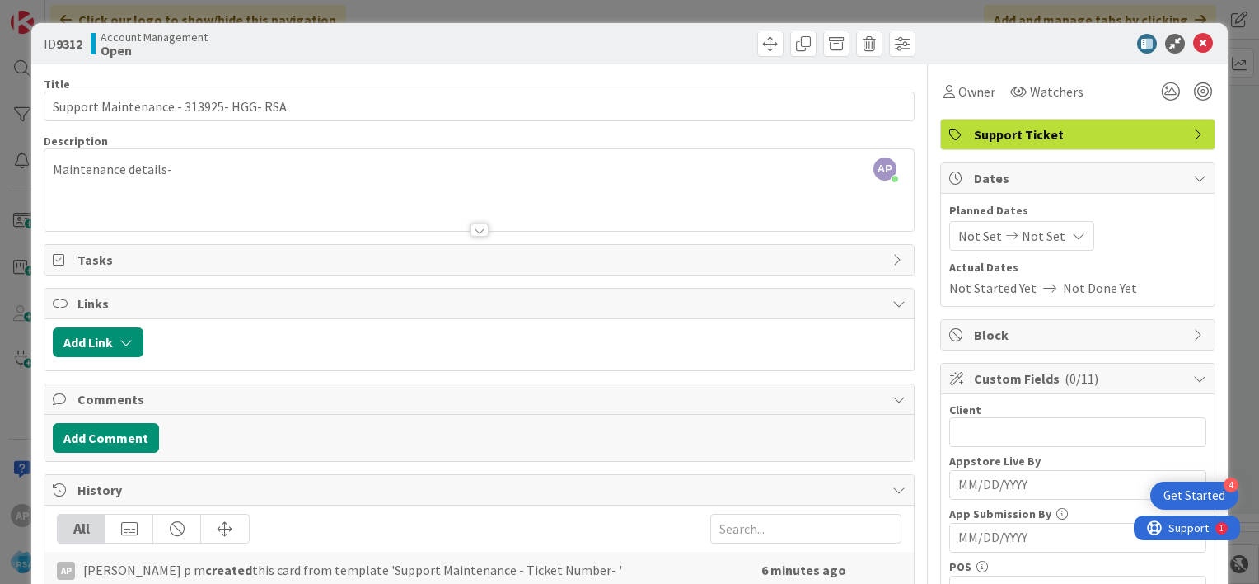
click at [959, 231] on span "Not Set" at bounding box center [981, 236] width 44 height 20
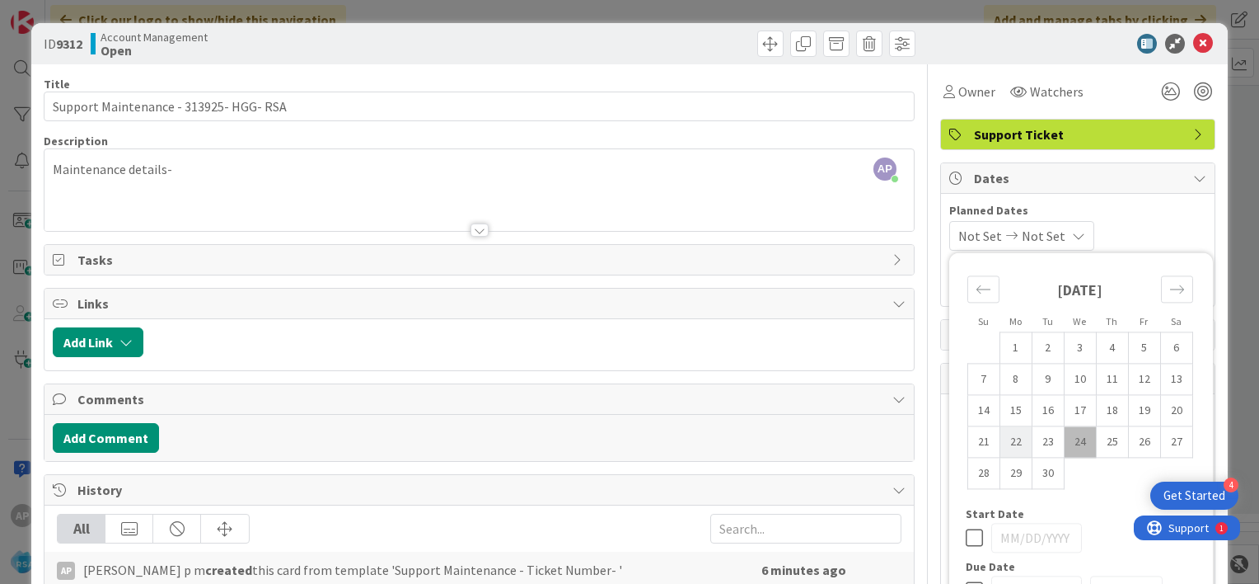
click at [1005, 443] on td "22" at bounding box center [1016, 441] width 32 height 31
type input "[DATE]"
click at [1169, 287] on icon "Move forward to switch to the next month." at bounding box center [1177, 289] width 16 height 16
click at [1136, 345] on td "3" at bounding box center [1144, 347] width 32 height 31
type input "[DATE]"
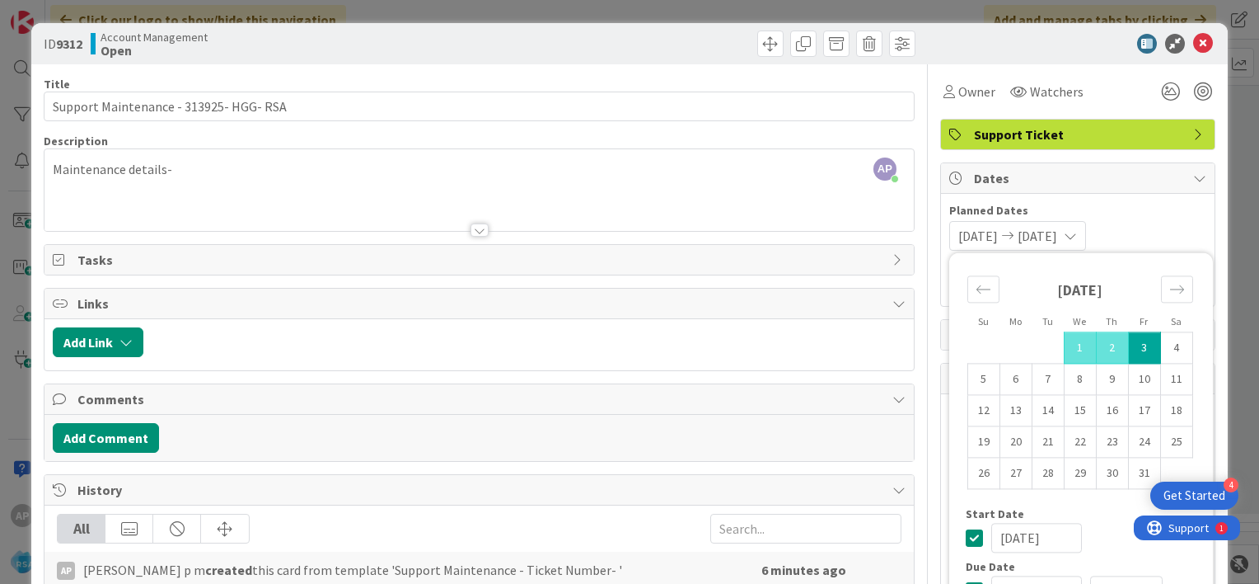
click at [180, 169] on div "AP [PERSON_NAME] p m joined 6 m ago Maintenance details-" at bounding box center [479, 190] width 869 height 82
click at [180, 169] on button "button" at bounding box center [186, 164] width 23 height 20
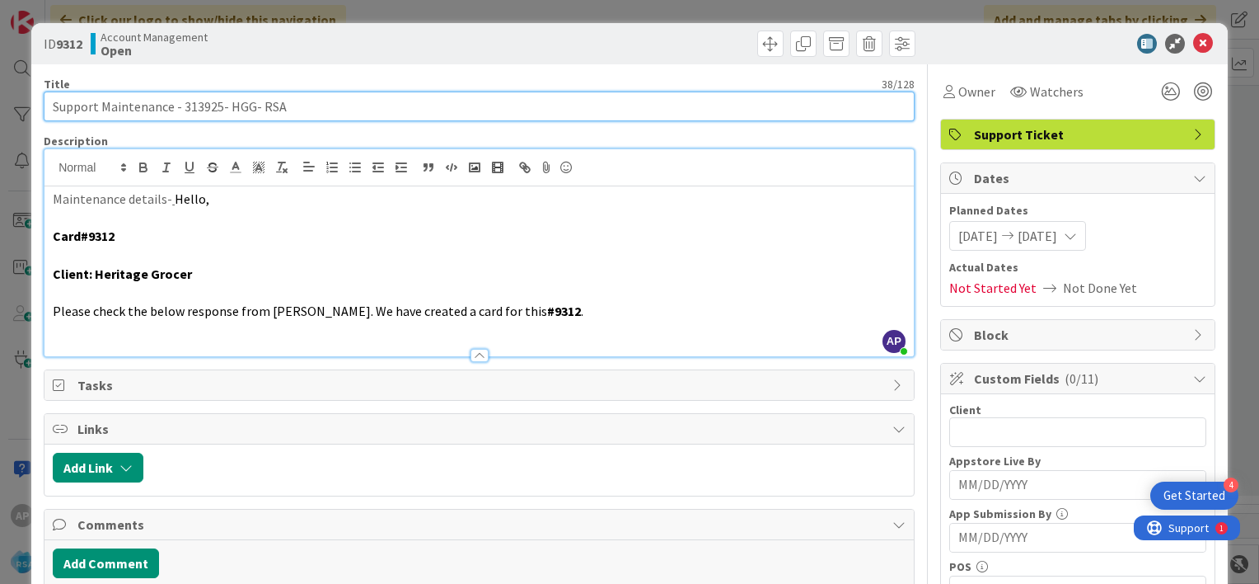
drag, startPoint x: 102, startPoint y: 105, endPoint x: 250, endPoint y: 110, distance: 147.6
click at [250, 110] on input "Support Maintenance - 313925- HGG- RSA" at bounding box center [479, 106] width 871 height 30
